Goal: Book appointment/travel/reservation

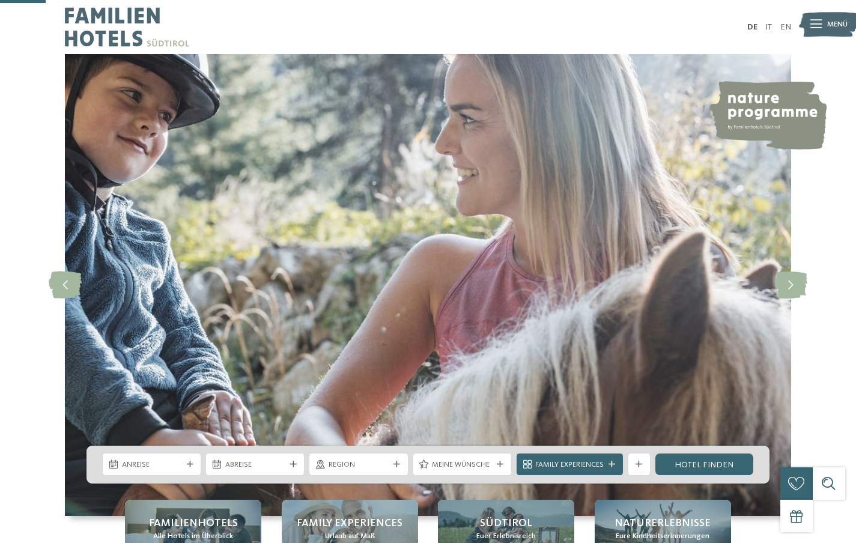
scroll to position [245, 0]
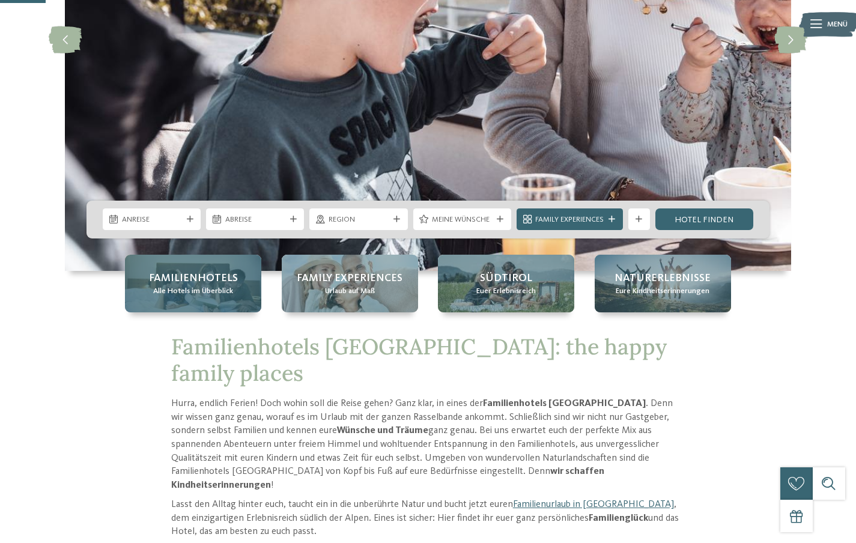
click at [180, 294] on span "Alle Hotels im Überblick" at bounding box center [193, 291] width 80 height 11
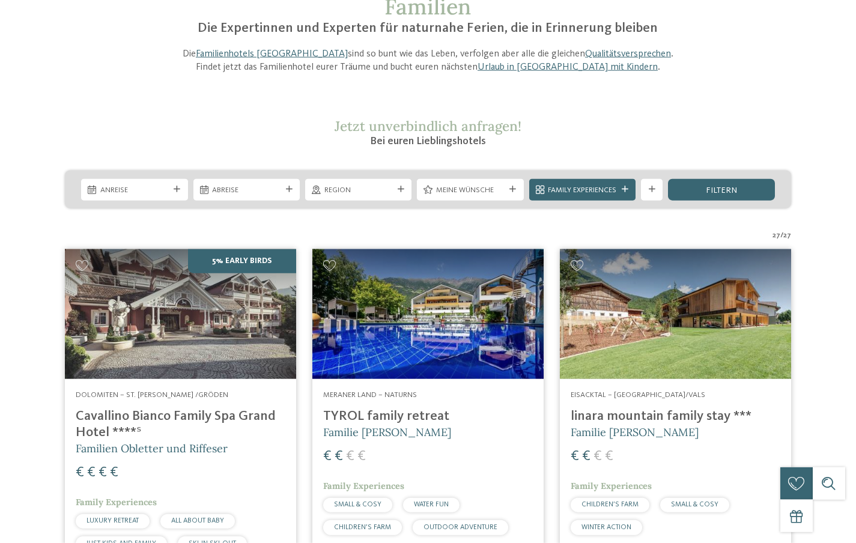
scroll to position [245, 0]
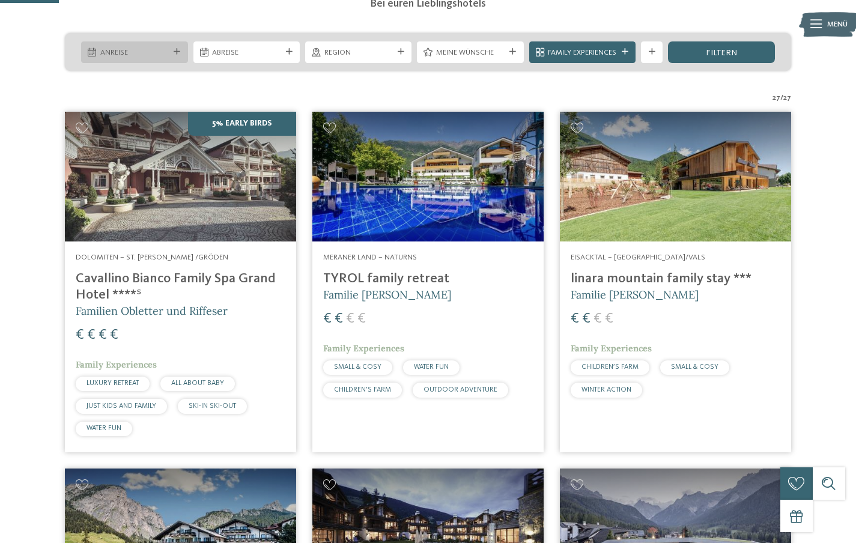
click at [172, 54] on div at bounding box center [177, 52] width 11 height 7
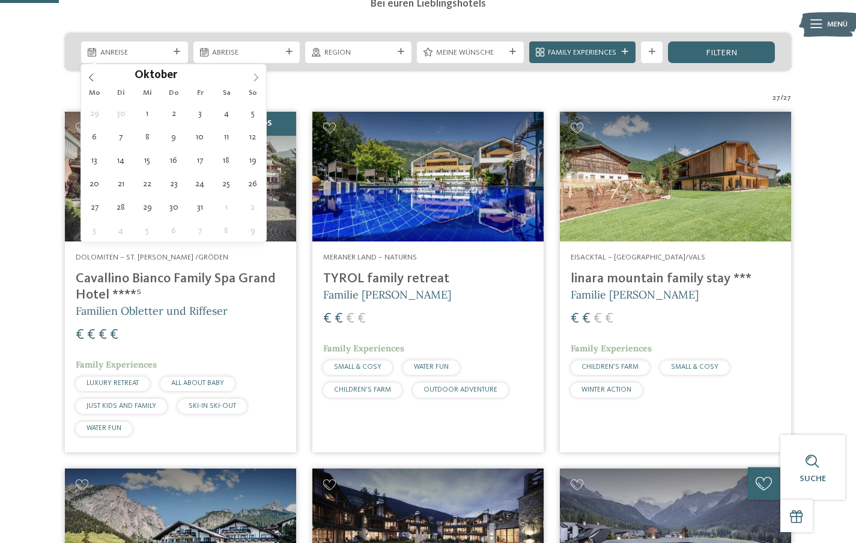
click at [249, 81] on span at bounding box center [256, 74] width 20 height 20
type div "13.10.2025"
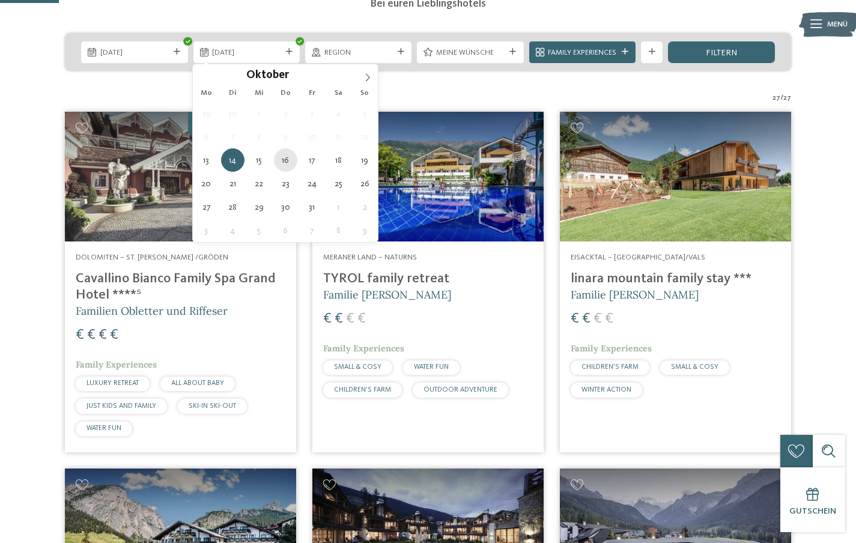
type div "16.10.2025"
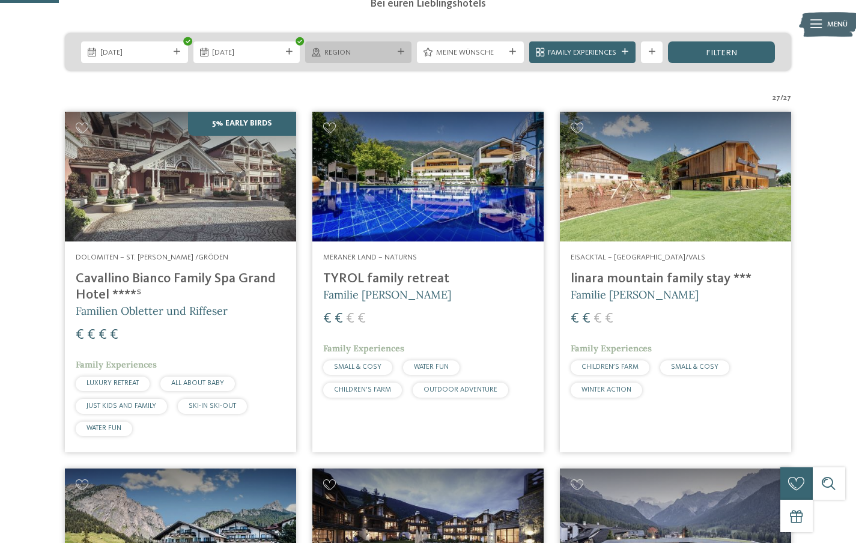
click at [388, 46] on div "Region" at bounding box center [358, 52] width 106 height 22
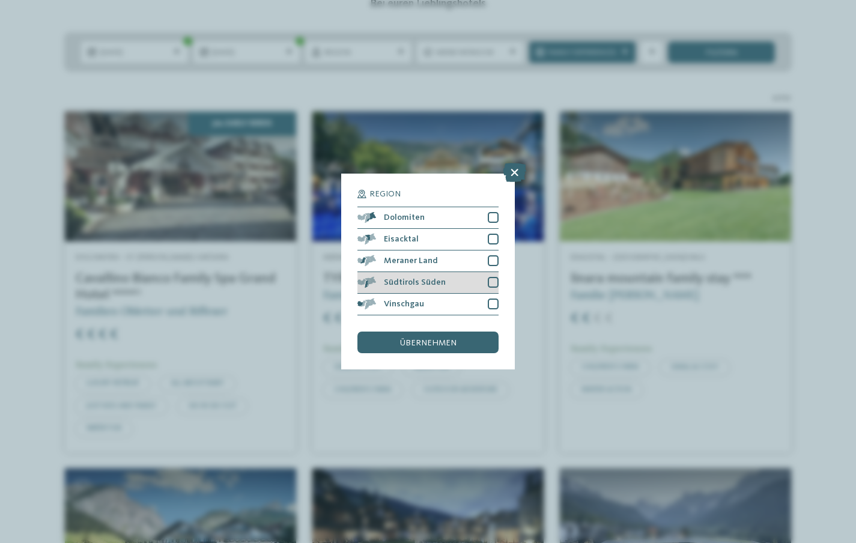
click at [494, 281] on div at bounding box center [493, 282] width 11 height 11
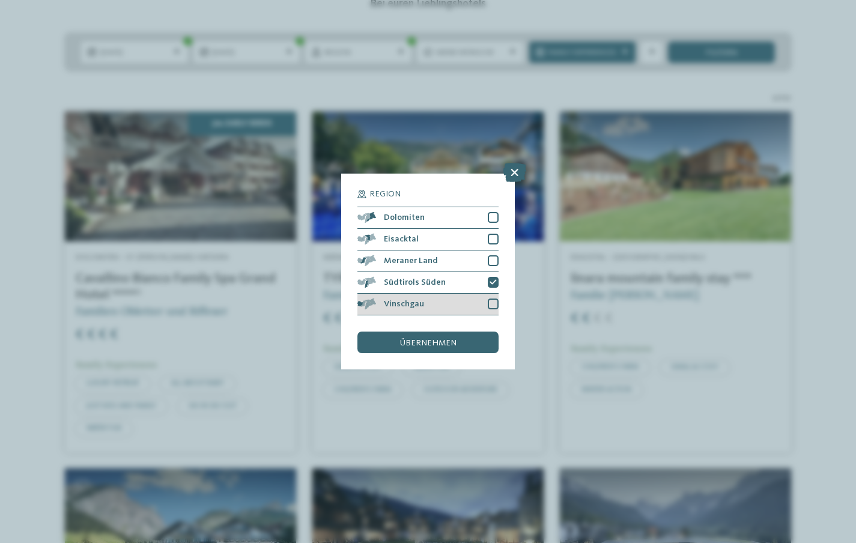
click at [495, 304] on div at bounding box center [493, 304] width 11 height 11
click at [468, 340] on div "übernehmen" at bounding box center [427, 343] width 141 height 22
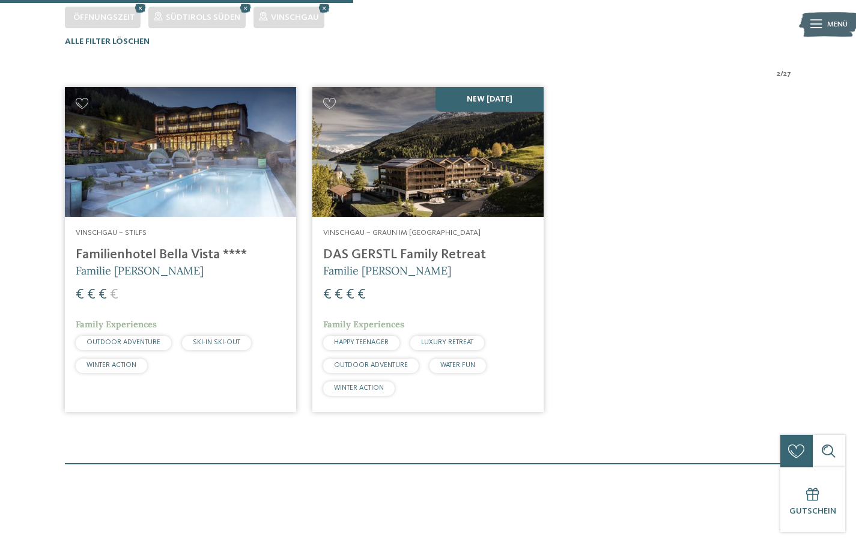
scroll to position [348, 0]
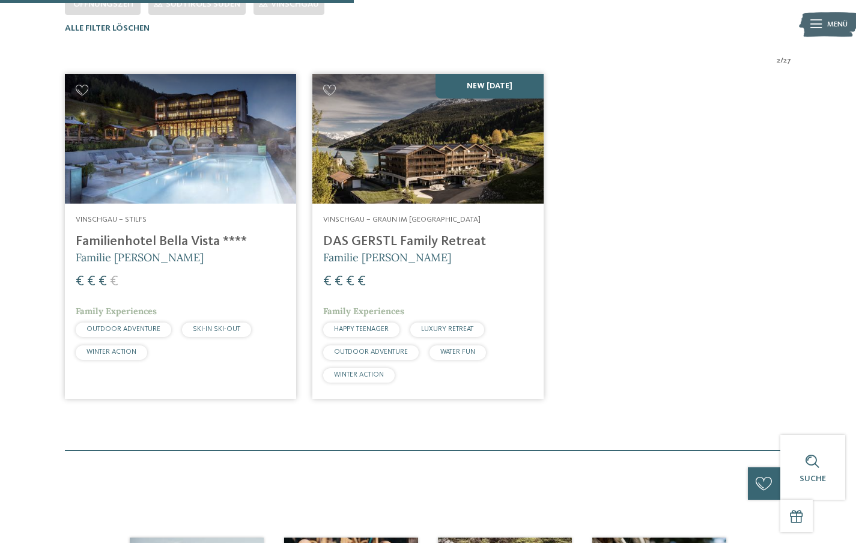
click at [422, 150] on img at bounding box center [427, 139] width 231 height 130
click at [202, 242] on h4 "Familienhotel Bella Vista ****" at bounding box center [181, 242] width 210 height 16
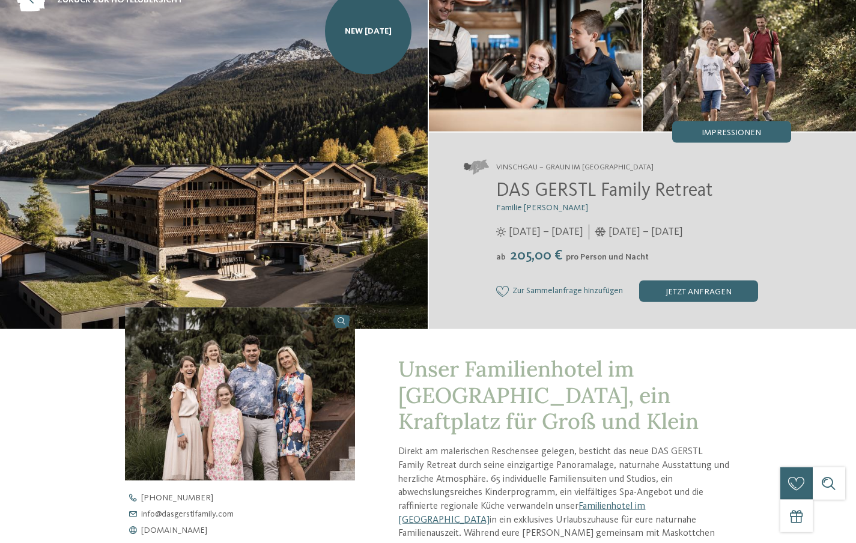
scroll to position [184, 0]
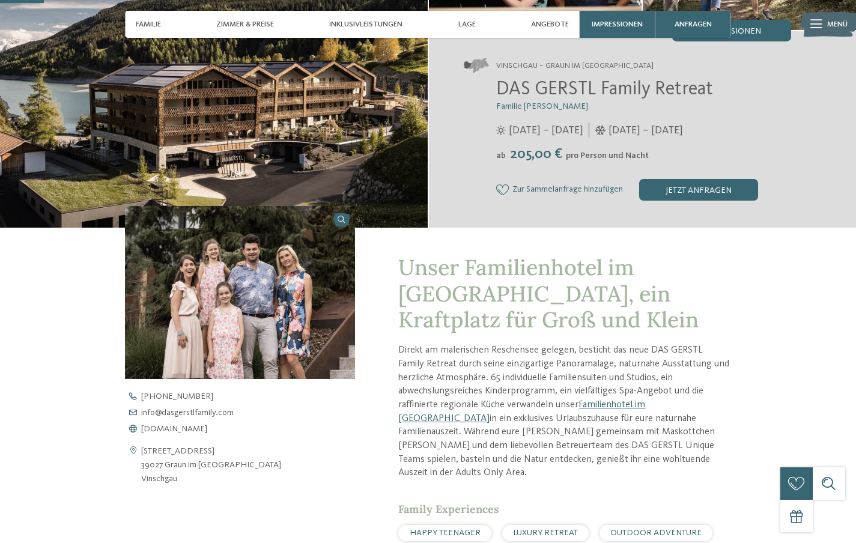
click at [316, 267] on img at bounding box center [240, 292] width 230 height 173
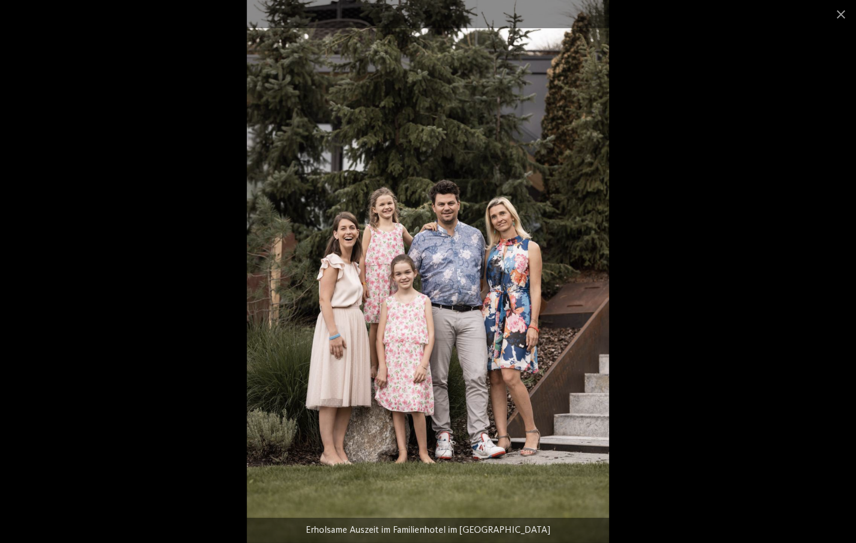
click at [205, 190] on div at bounding box center [428, 271] width 856 height 543
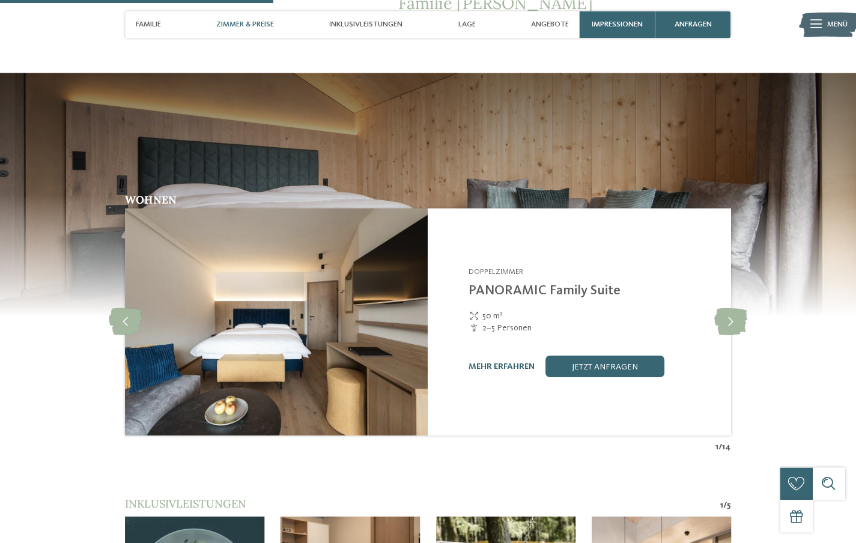
scroll to position [1164, 0]
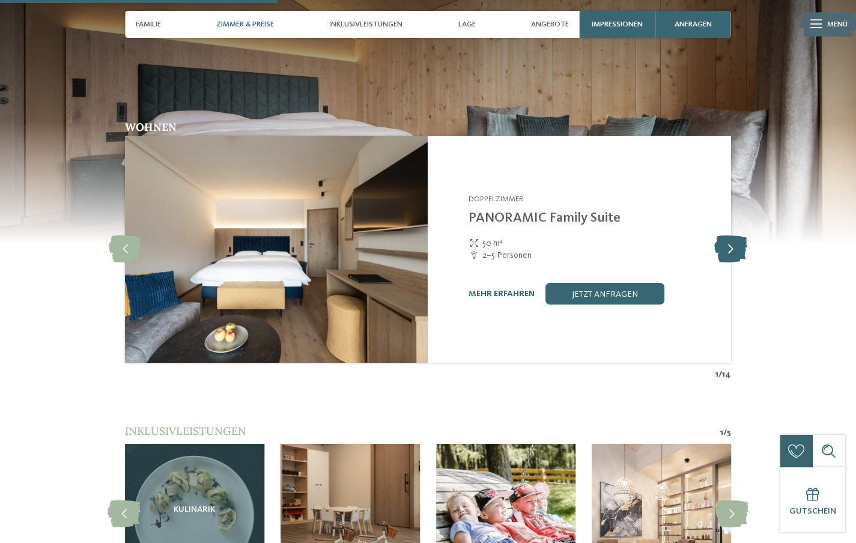
click at [730, 242] on icon at bounding box center [730, 249] width 33 height 27
click at [727, 242] on icon at bounding box center [730, 249] width 33 height 27
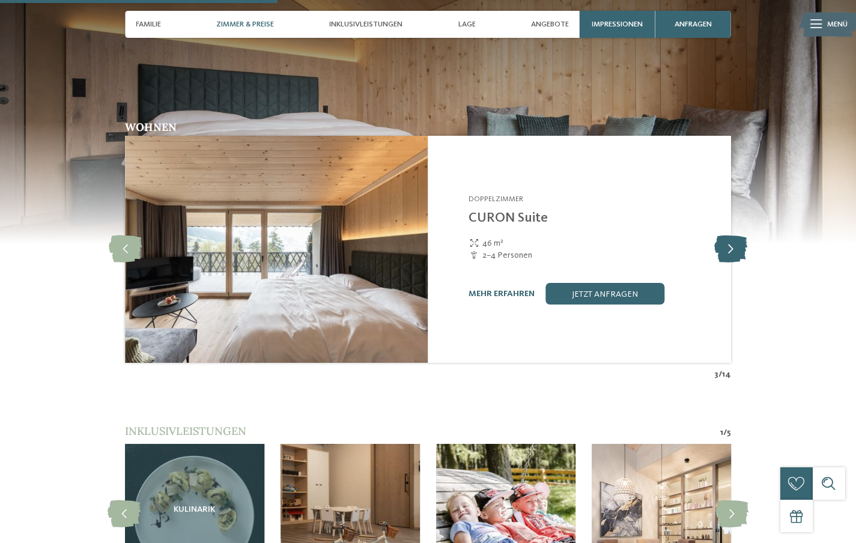
click at [726, 241] on icon at bounding box center [730, 249] width 33 height 27
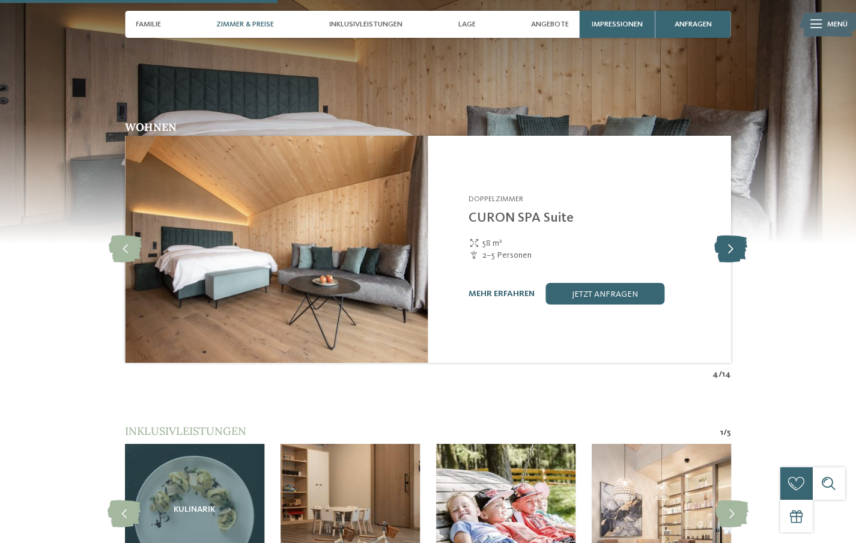
click at [724, 240] on icon at bounding box center [730, 249] width 33 height 27
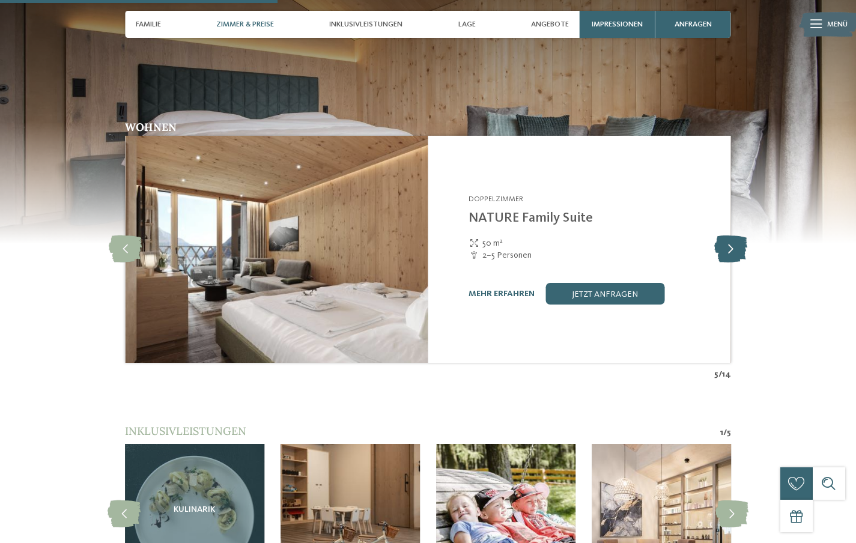
click at [720, 239] on icon at bounding box center [730, 249] width 33 height 27
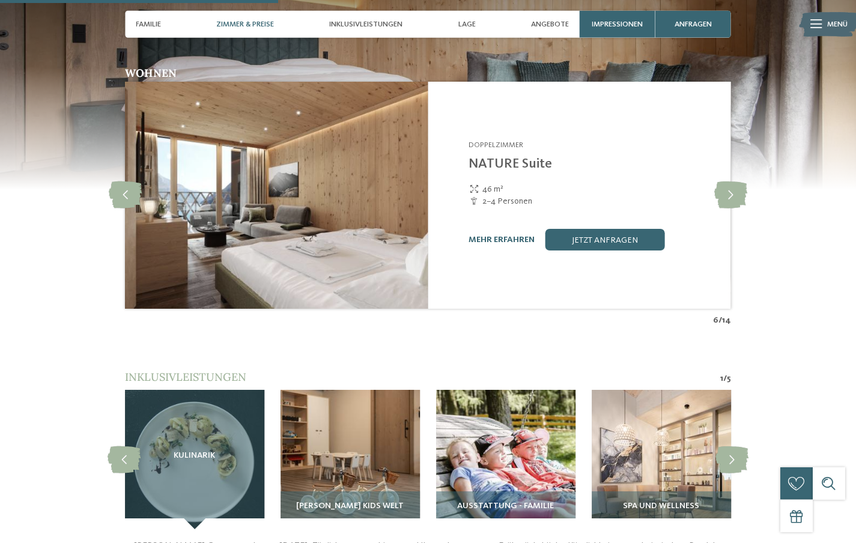
scroll to position [1348, 0]
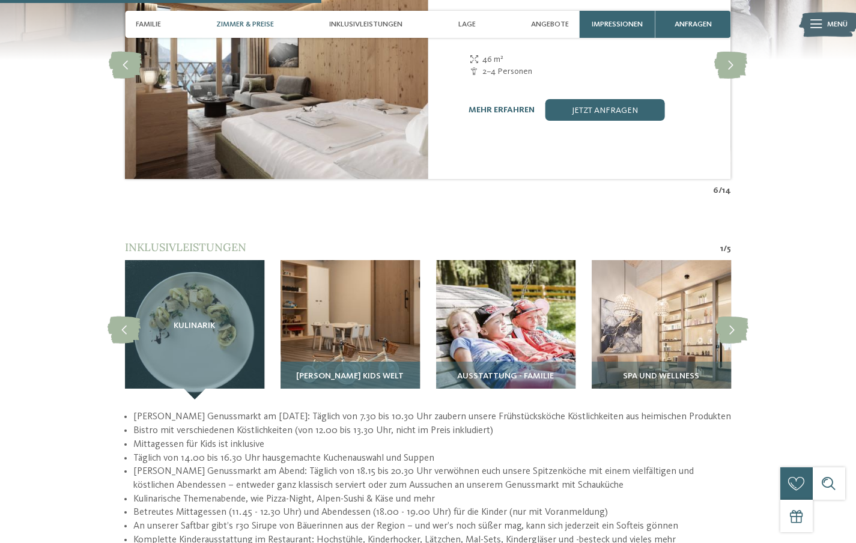
click at [340, 324] on img at bounding box center [350, 329] width 139 height 139
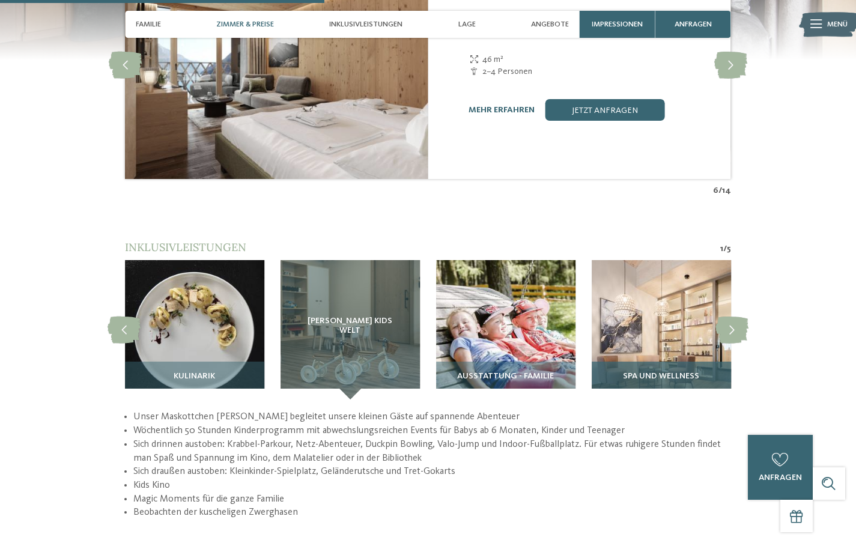
click at [624, 344] on img at bounding box center [661, 329] width 139 height 139
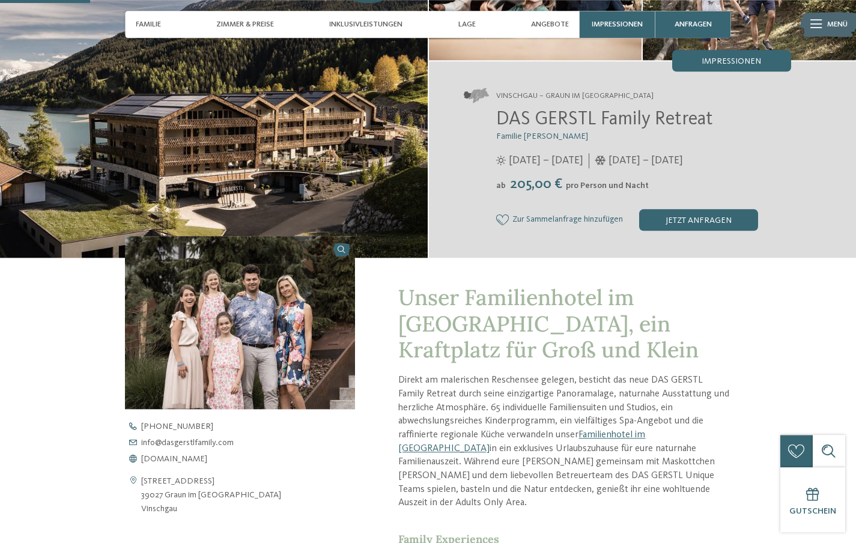
scroll to position [123, 0]
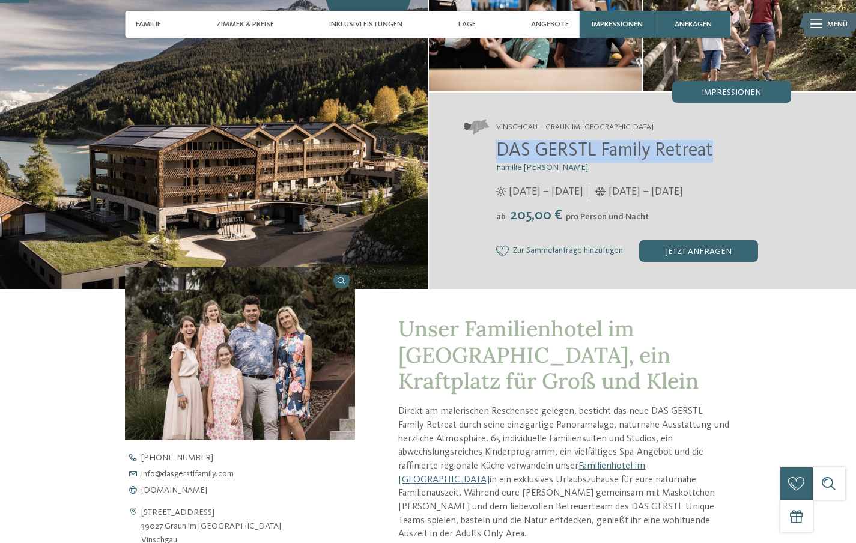
drag, startPoint x: 713, startPoint y: 153, endPoint x: 495, endPoint y: 160, distance: 218.2
click at [495, 160] on div "DAS GERSTL Family Retreat Familie Gerstl 16.05. – 09.11.2025 05.12.2025 – 12.04…" at bounding box center [627, 201] width 327 height 122
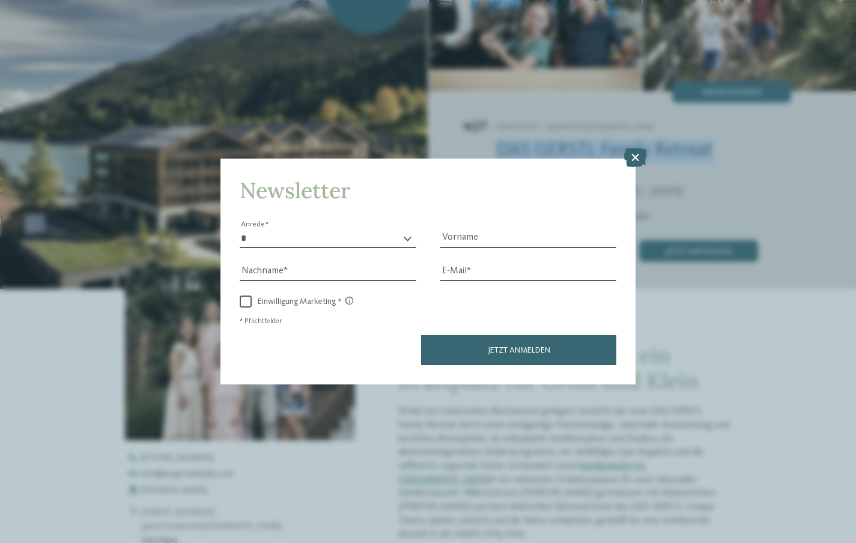
click at [630, 160] on icon at bounding box center [635, 157] width 23 height 19
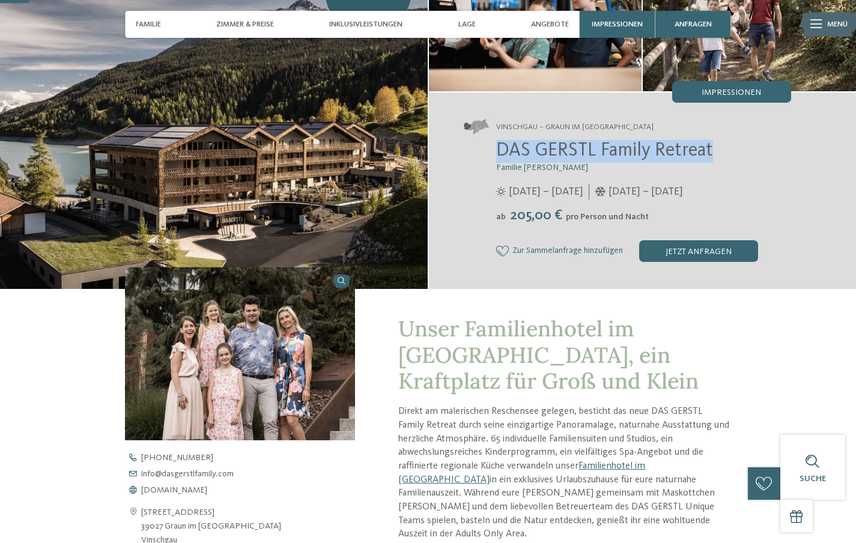
copy span "DAS GERSTL Family Retreat"
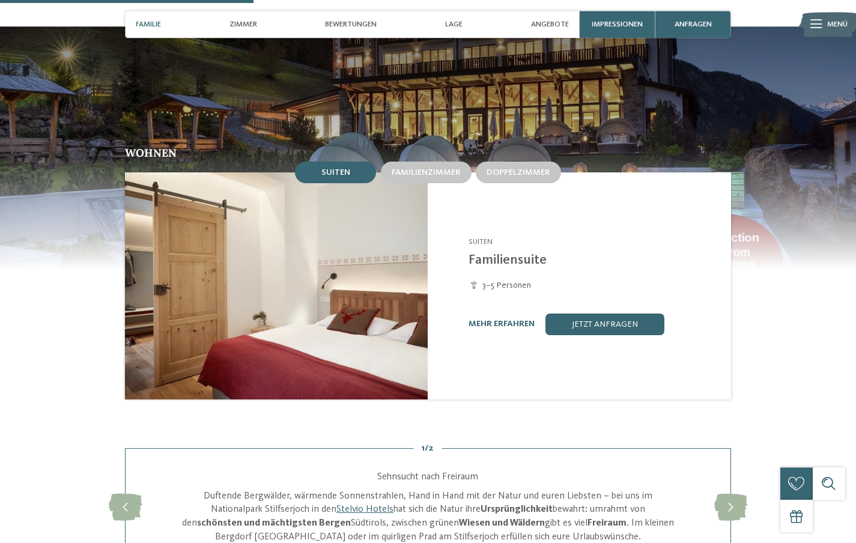
scroll to position [980, 0]
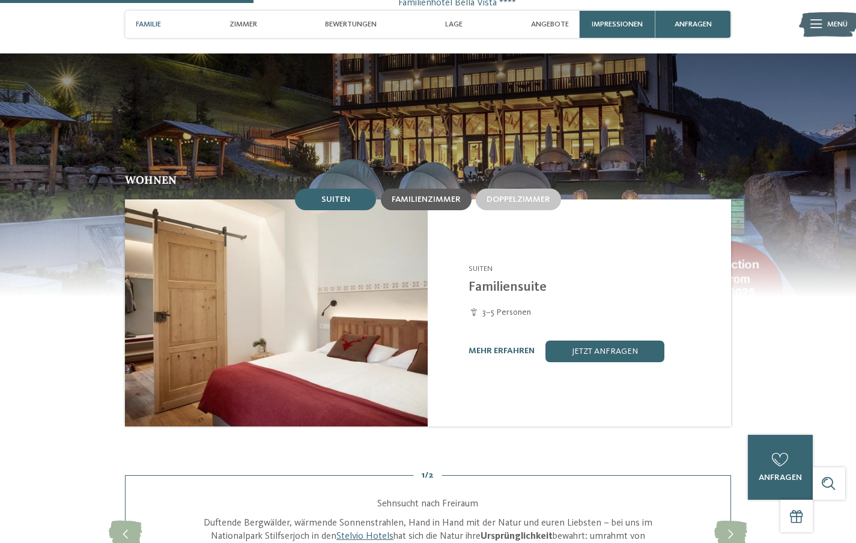
click at [401, 204] on span "Familienzimmer" at bounding box center [426, 199] width 69 height 8
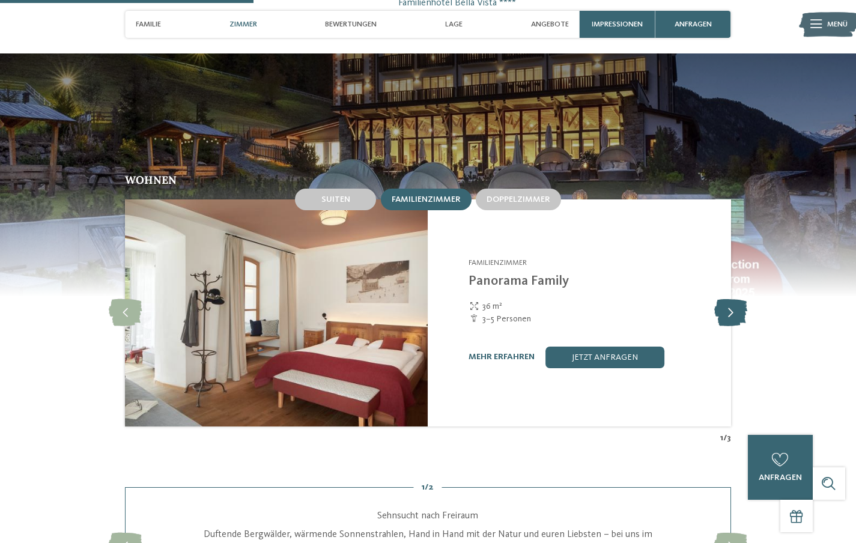
click at [728, 308] on icon at bounding box center [730, 312] width 33 height 27
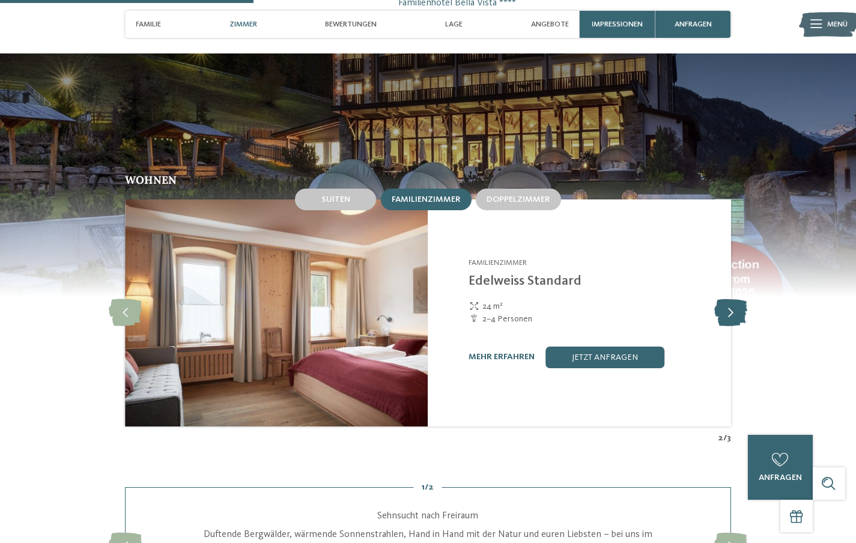
click at [728, 308] on icon at bounding box center [730, 312] width 33 height 27
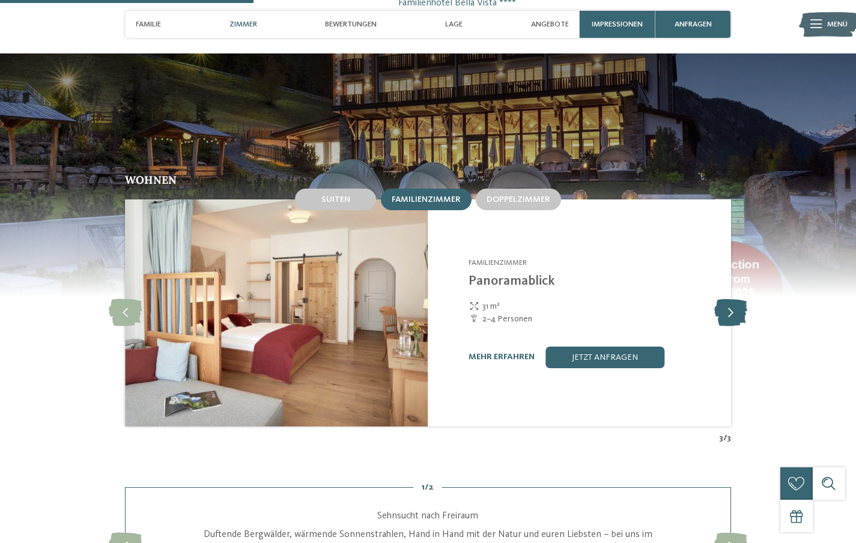
click at [726, 306] on div at bounding box center [731, 313] width 30 height 30
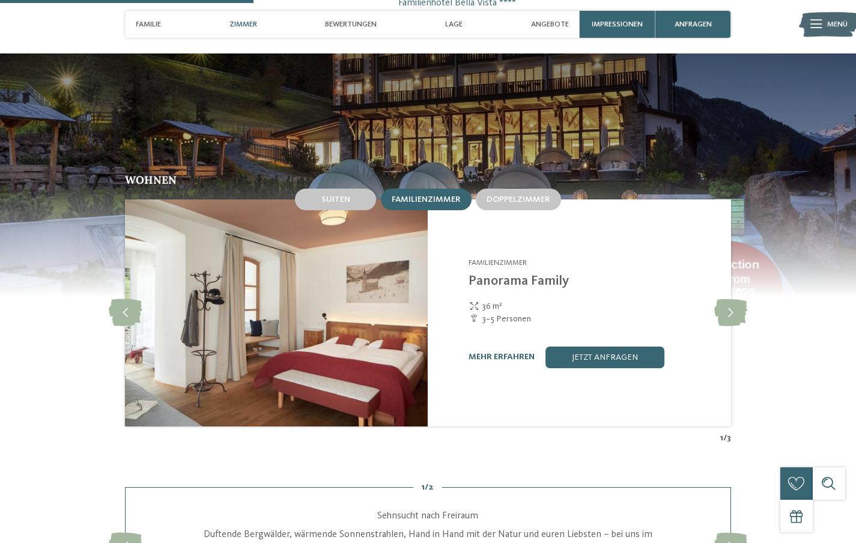
click at [723, 305] on div "Familienhotel Bella Vista **** Stilfs - [GEOGRAPHIC_DATA] Familienzimmer Panora…" at bounding box center [579, 312] width 303 height 227
click at [491, 204] on span "Doppelzimmer" at bounding box center [519, 199] width 64 height 8
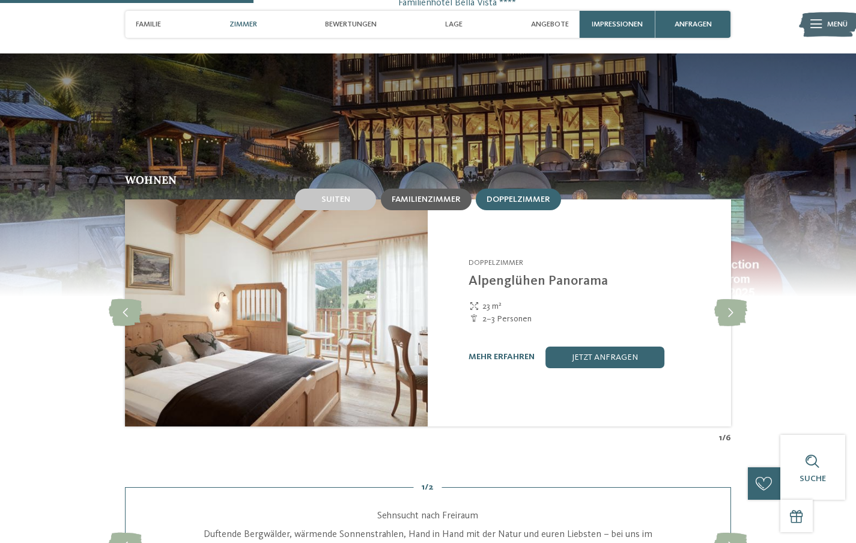
click at [430, 204] on span "Familienzimmer" at bounding box center [426, 199] width 69 height 8
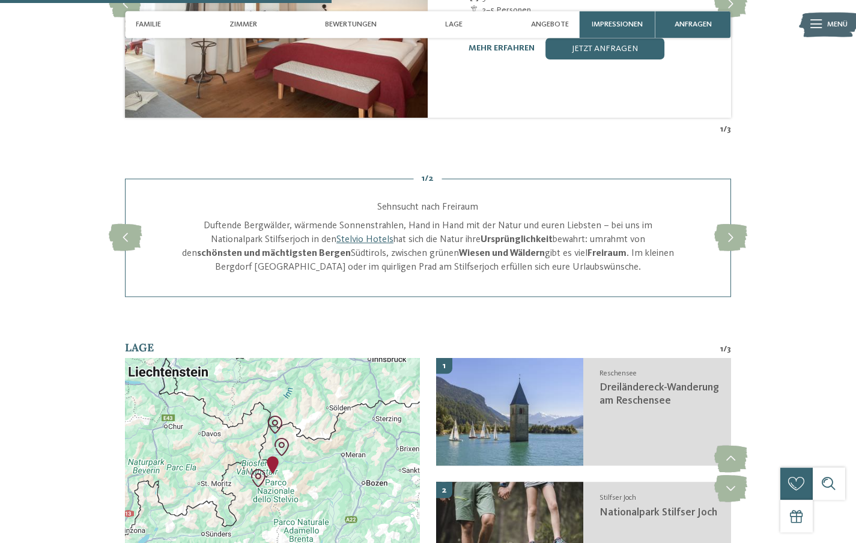
scroll to position [1287, 0]
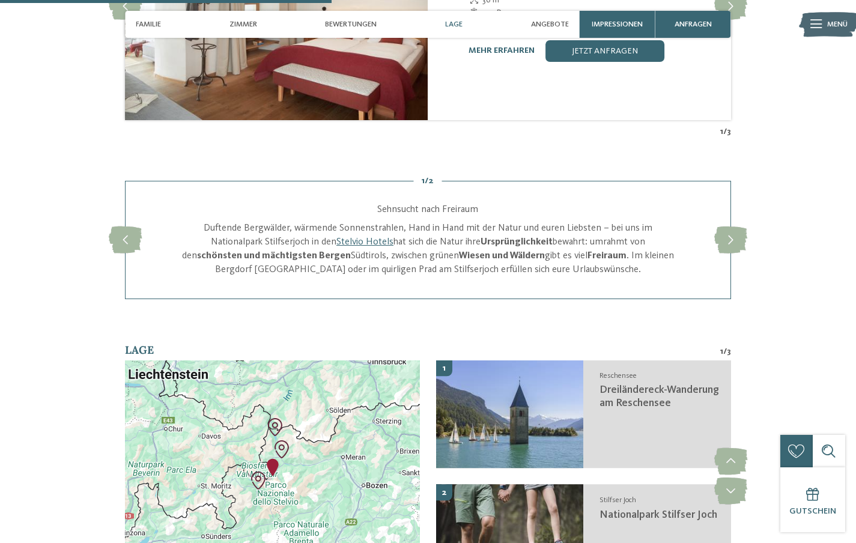
click at [454, 25] on span "Lage" at bounding box center [453, 24] width 17 height 9
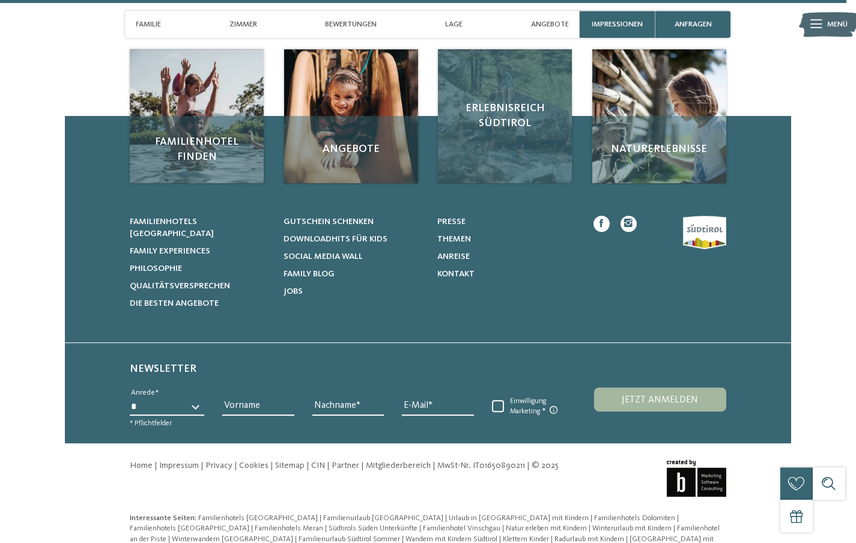
scroll to position [3325, 0]
